Goal: Task Accomplishment & Management: Manage account settings

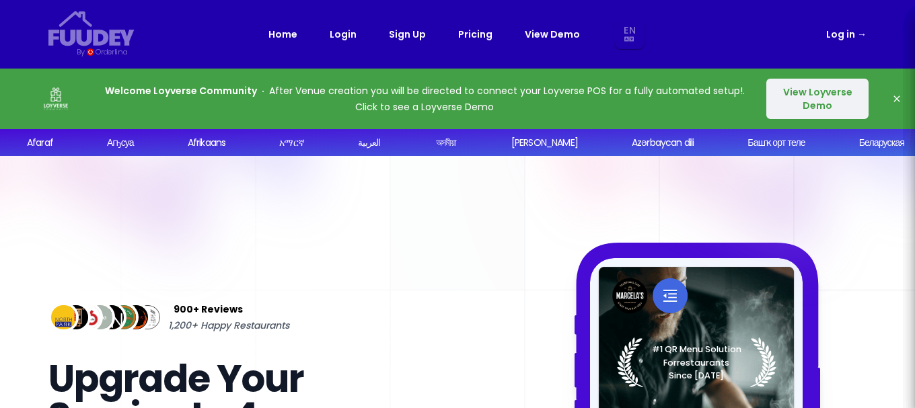
select select "en"
click at [482, 32] on link "Pricing" at bounding box center [475, 34] width 34 height 16
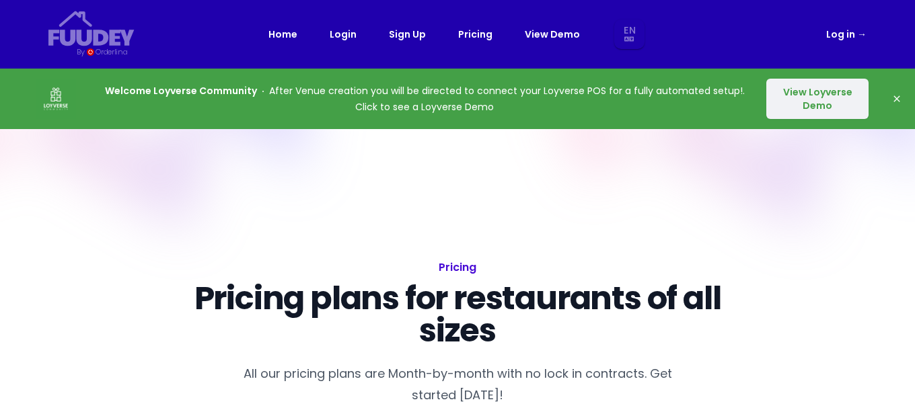
select select "en"
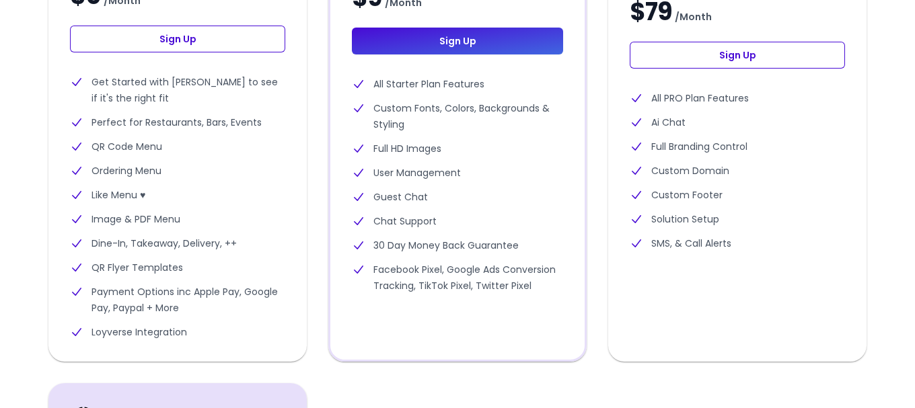
scroll to position [605, 0]
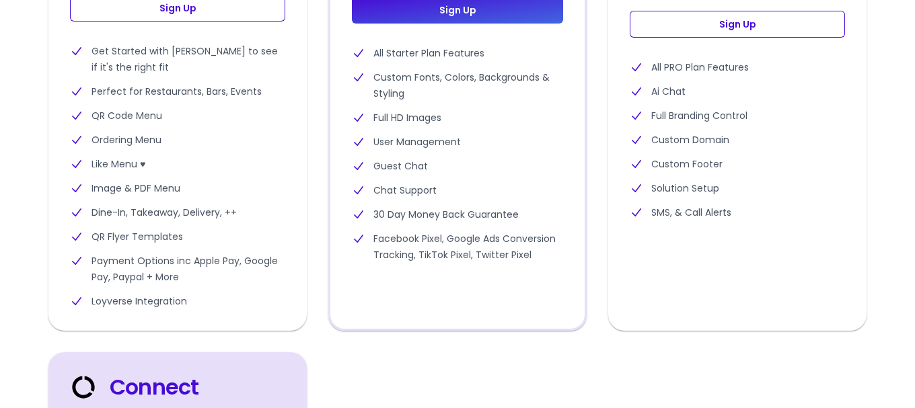
select select "en"
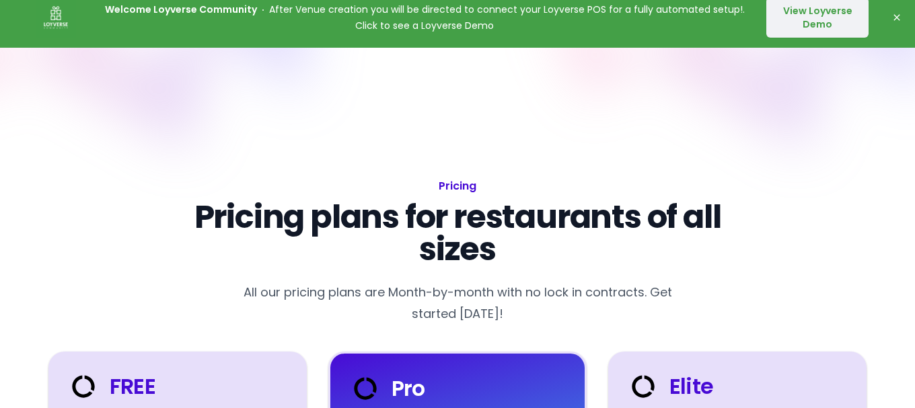
scroll to position [0, 0]
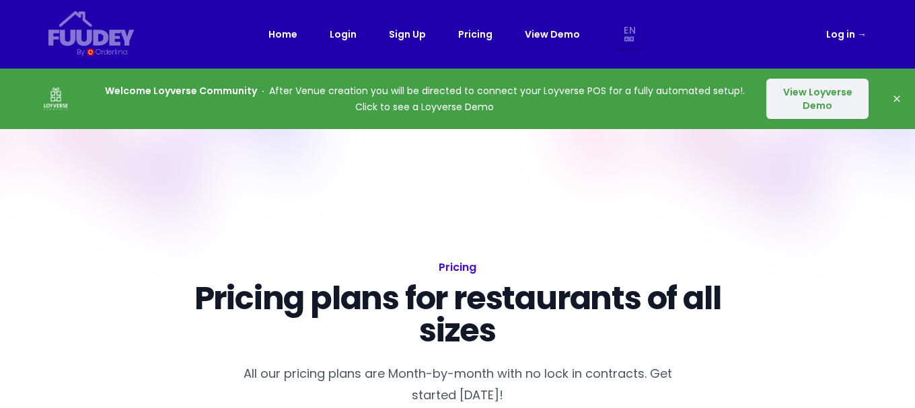
click at [344, 37] on link "Login" at bounding box center [343, 34] width 27 height 16
select select "en"
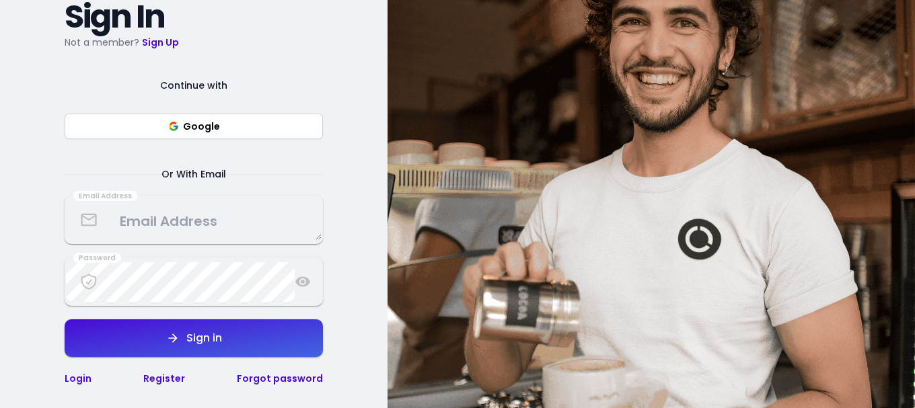
scroll to position [202, 0]
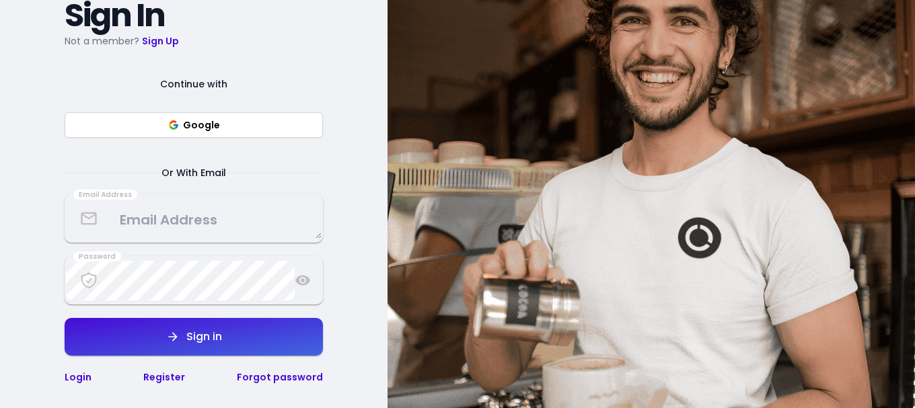
click at [278, 216] on textarea at bounding box center [194, 219] width 256 height 40
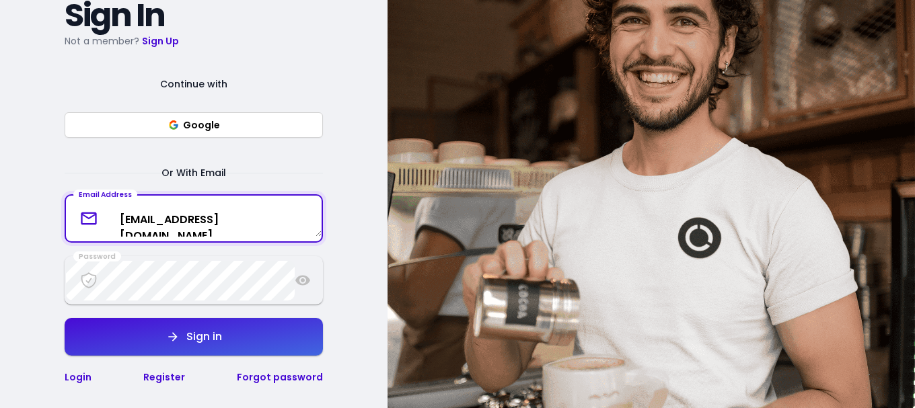
type textarea "[EMAIL_ADDRESS][DOMAIN_NAME]"
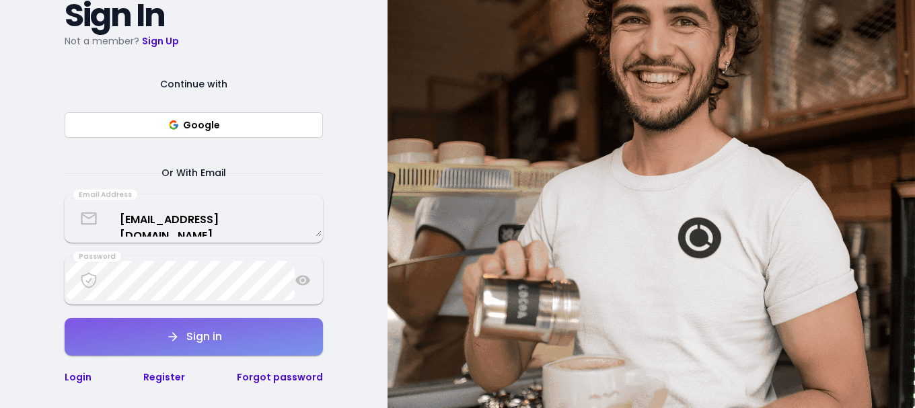
click at [234, 329] on button "Sign in" at bounding box center [194, 337] width 258 height 38
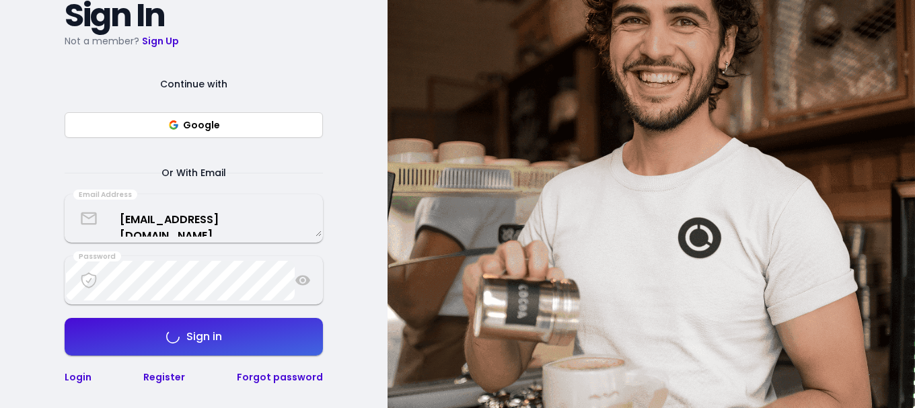
select select "en"
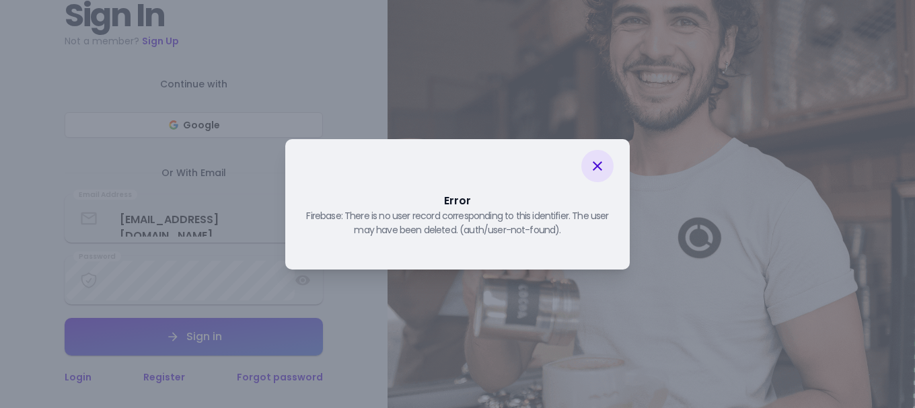
click at [602, 167] on icon at bounding box center [597, 166] width 16 height 16
select select "en"
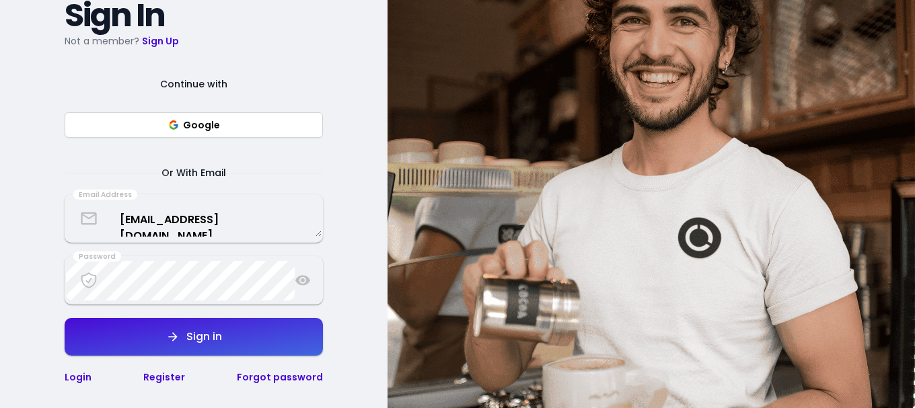
click at [381, 264] on div "{/* Added fill="currentColor" here */} {/* This rectangle defines the backgroun…" at bounding box center [193, 172] width 387 height 490
select select "en"
click at [311, 285] on div "Password" at bounding box center [194, 280] width 258 height 48
click at [299, 274] on icon at bounding box center [303, 280] width 16 height 16
click at [233, 342] on button "Sign in" at bounding box center [194, 337] width 258 height 38
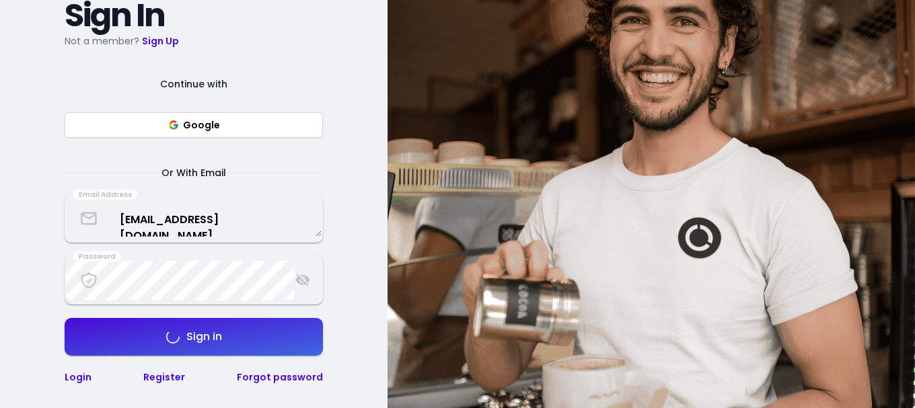
select select "en"
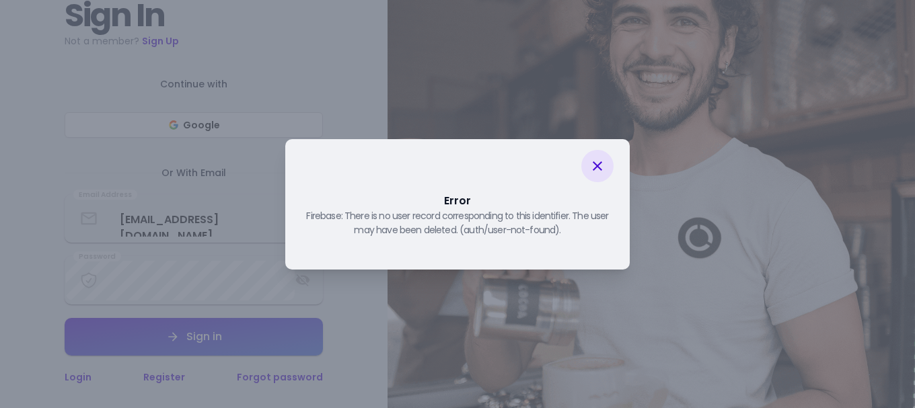
click at [601, 167] on icon at bounding box center [597, 166] width 16 height 16
select select "en"
